Goal: Task Accomplishment & Management: Manage account settings

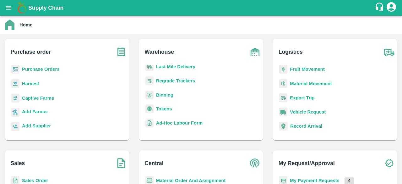
scroll to position [72, 0]
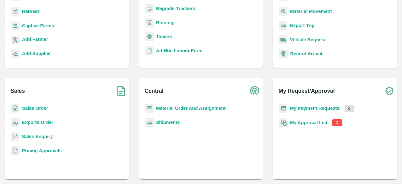
click at [317, 123] on b "My Approval List" at bounding box center [308, 122] width 37 height 5
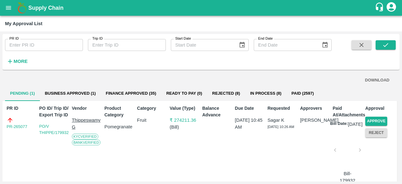
scroll to position [15, 0]
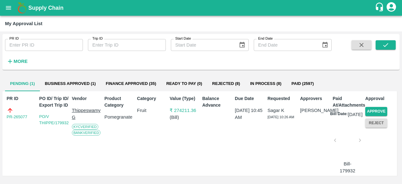
click at [345, 138] on div at bounding box center [347, 141] width 20 height 33
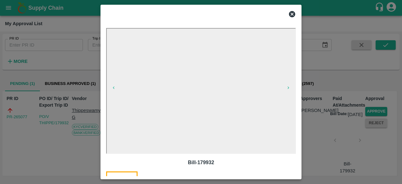
click at [292, 12] on icon at bounding box center [292, 14] width 6 height 6
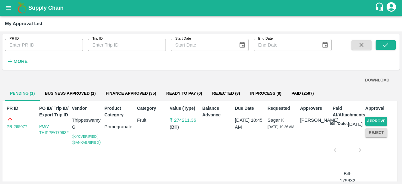
scroll to position [15, 0]
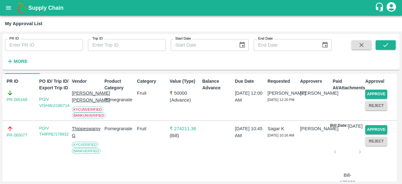
scroll to position [32, 0]
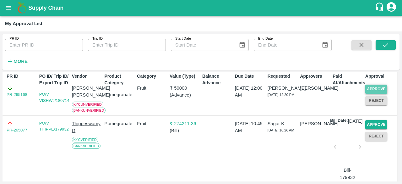
click at [374, 89] on button "Approve" at bounding box center [376, 88] width 22 height 9
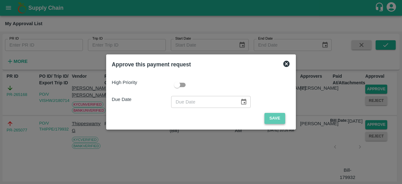
click at [271, 118] on button "Save" at bounding box center [274, 118] width 21 height 11
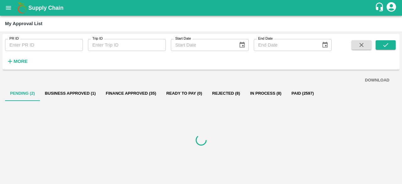
scroll to position [0, 0]
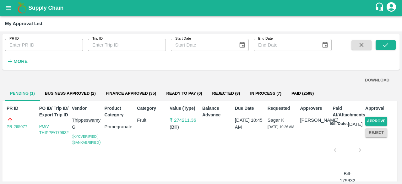
click at [344, 146] on div at bounding box center [347, 151] width 20 height 33
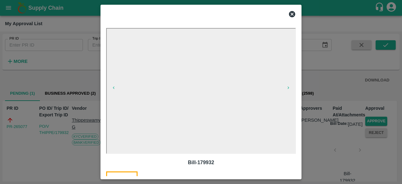
click at [289, 11] on icon at bounding box center [292, 14] width 8 height 8
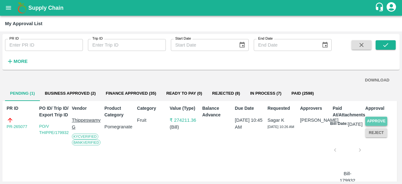
click at [371, 119] on button "Approve" at bounding box center [376, 120] width 22 height 9
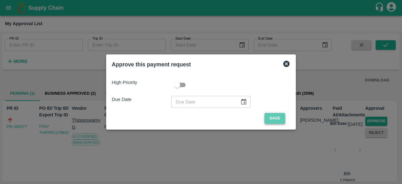
click at [278, 118] on button "Save" at bounding box center [274, 118] width 21 height 11
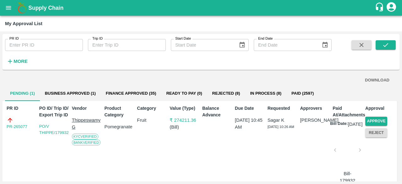
click at [239, 158] on div "Due Date 14 Oct 2025, 10:45 AM" at bounding box center [248, 142] width 33 height 81
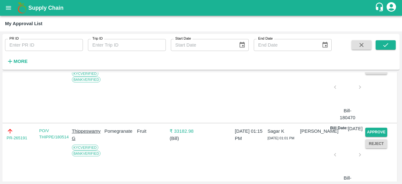
scroll to position [88, 0]
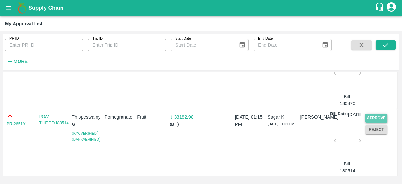
click at [374, 113] on button "Approve" at bounding box center [376, 117] width 22 height 9
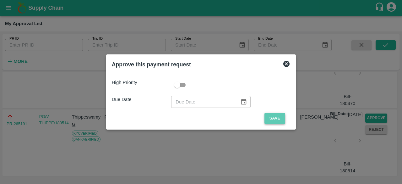
click at [276, 115] on button "Save" at bounding box center [274, 118] width 21 height 11
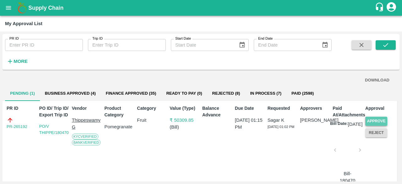
click at [376, 118] on button "Approve" at bounding box center [376, 120] width 22 height 9
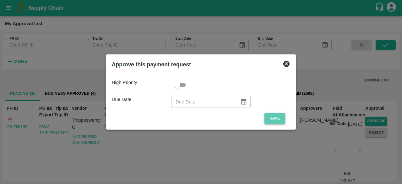
click at [270, 121] on button "Save" at bounding box center [274, 118] width 21 height 11
